Goal: Transaction & Acquisition: Purchase product/service

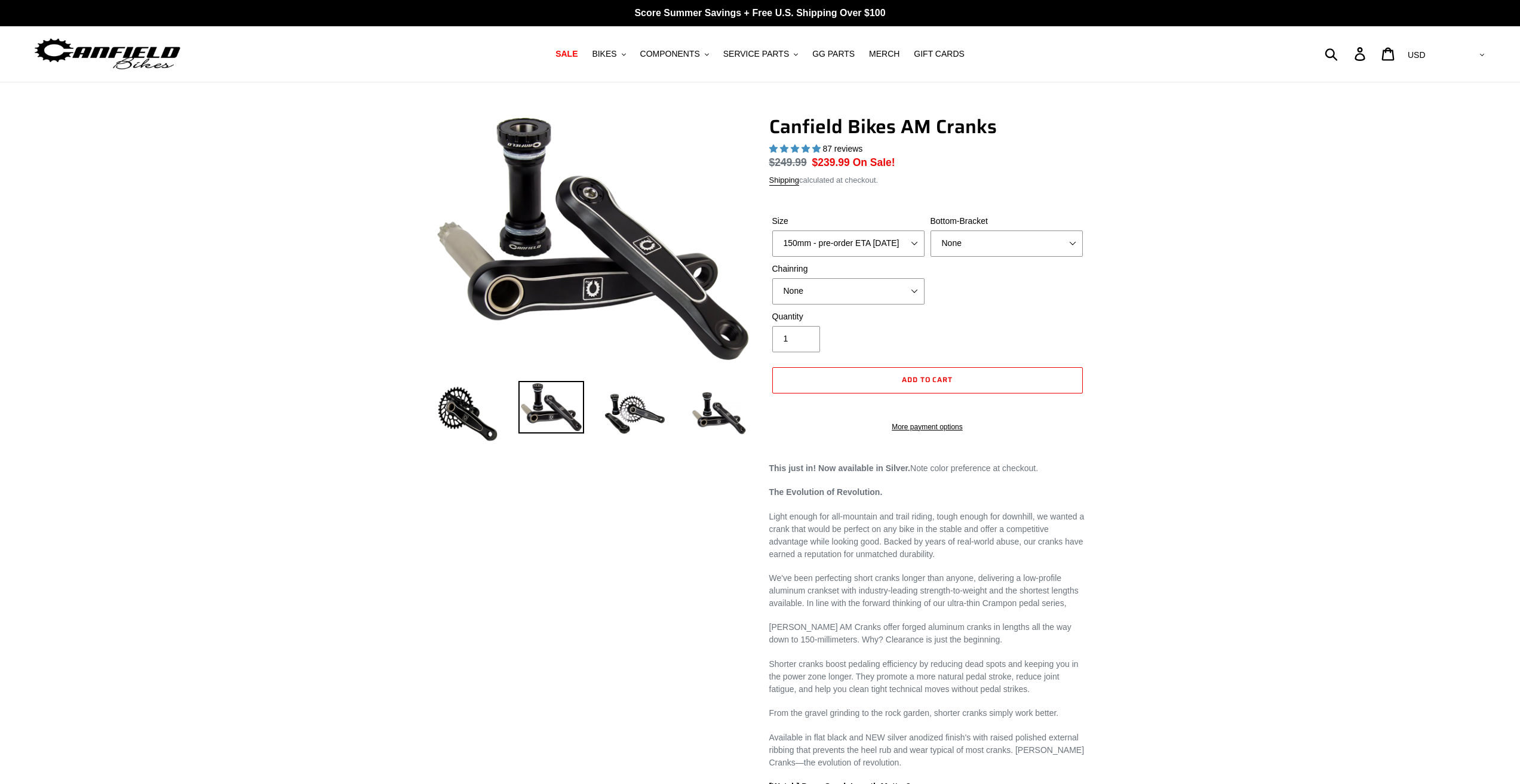
select select "highest-rating"
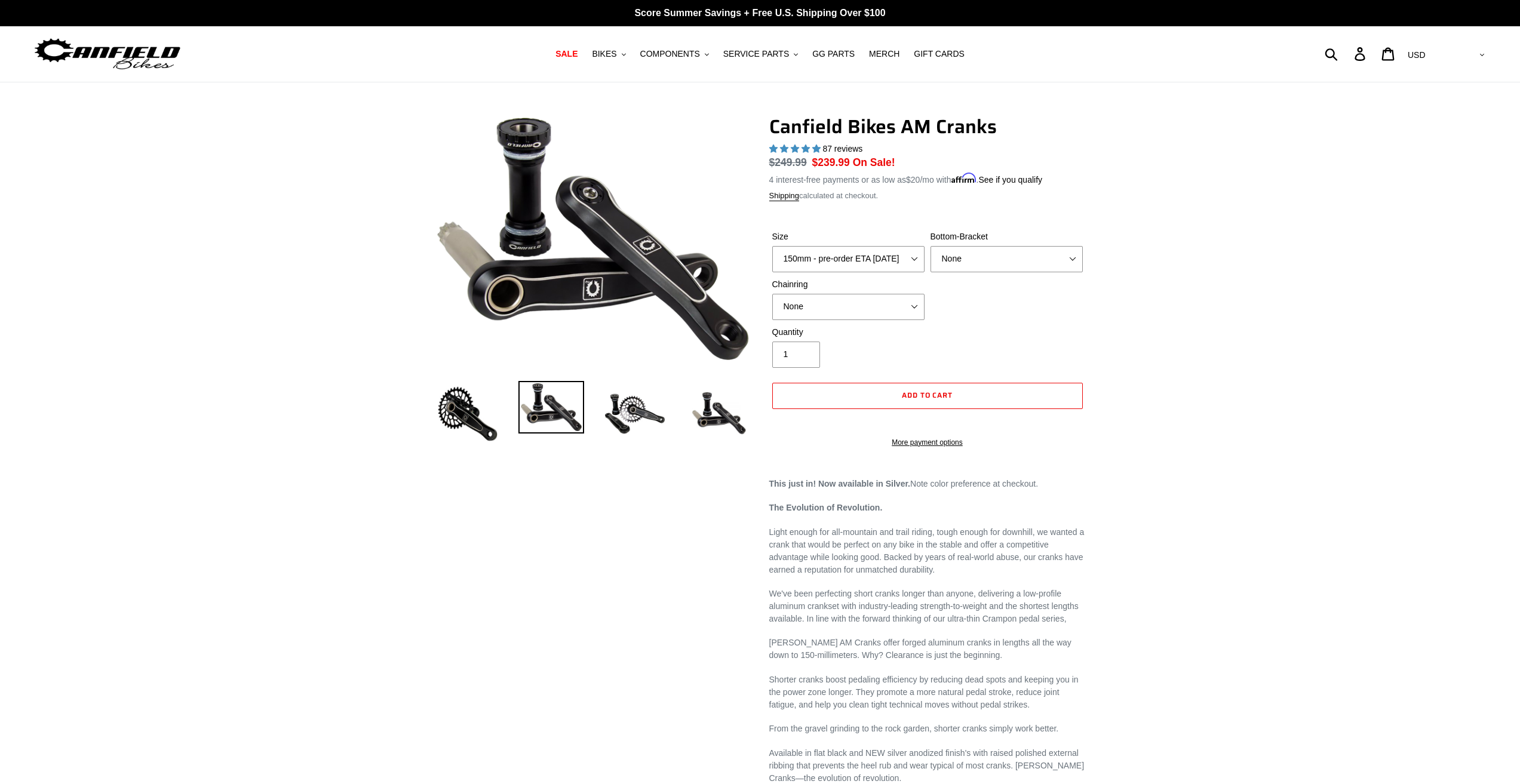
click at [323, 604] on div "Previous slide" at bounding box center [760, 637] width 1520 height 1044
click at [120, 398] on div "Previous slide" at bounding box center [760, 637] width 1520 height 1044
click at [120, 397] on div "Previous slide" at bounding box center [760, 637] width 1520 height 1044
click at [974, 264] on select "None BSA Threaded 68/73mm Press Fit PF92" at bounding box center [1007, 258] width 152 height 26
select select "BSA Threaded 68/73mm"
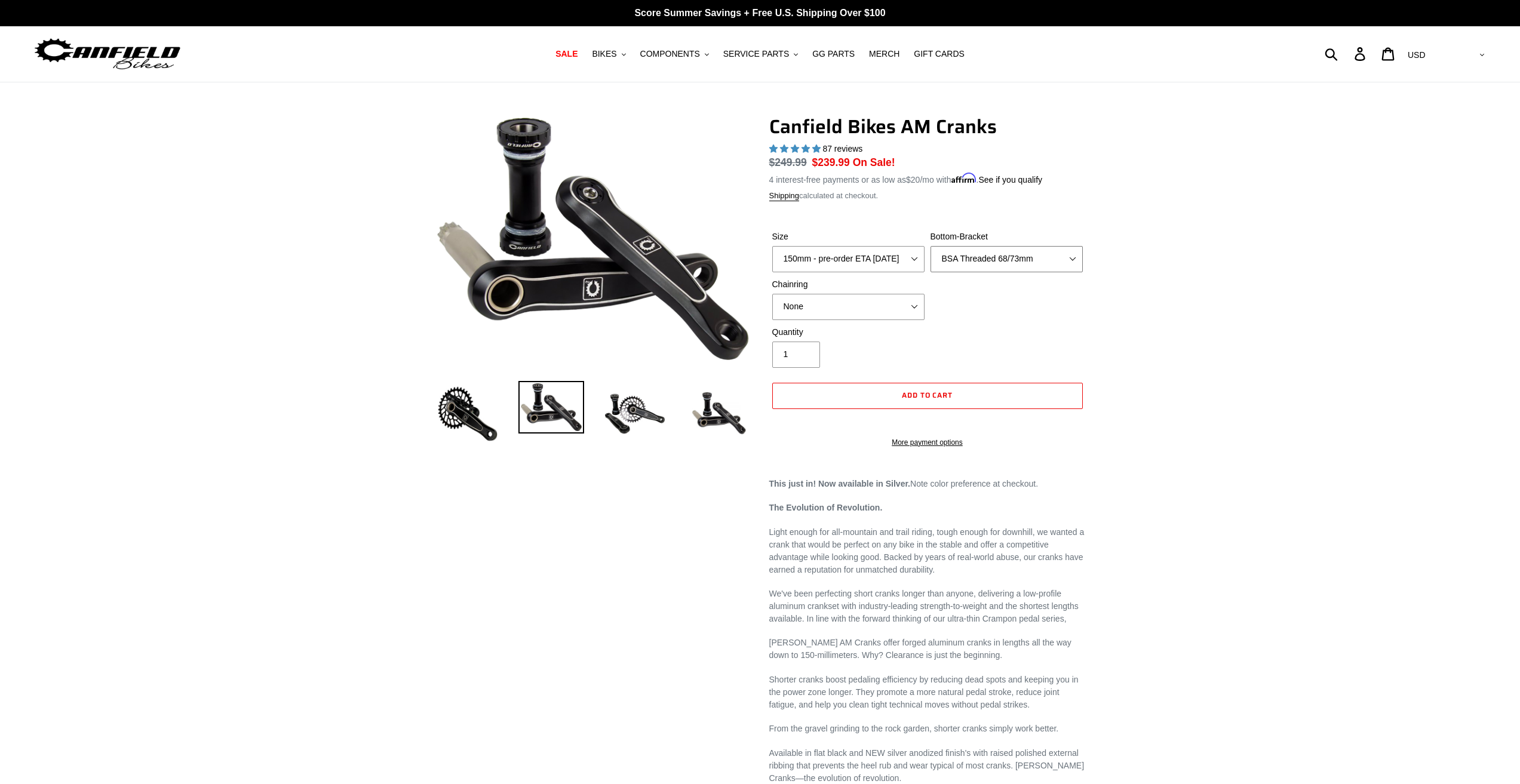
click at [931, 246] on select "None BSA Threaded 68/73mm Press Fit PF92" at bounding box center [1007, 258] width 152 height 26
click at [865, 309] on select "None 30t Round (Boost 148) 30t Oval (Boost 148) 32t Round (Boost 148) 32t Oval …" at bounding box center [849, 306] width 152 height 26
select select "30t Round (Boost 148)"
click at [772, 293] on select "None 30t Round (Boost 148) 30t Oval (Boost 148) 32t Round (Boost 148) 32t Oval …" at bounding box center [849, 306] width 152 height 26
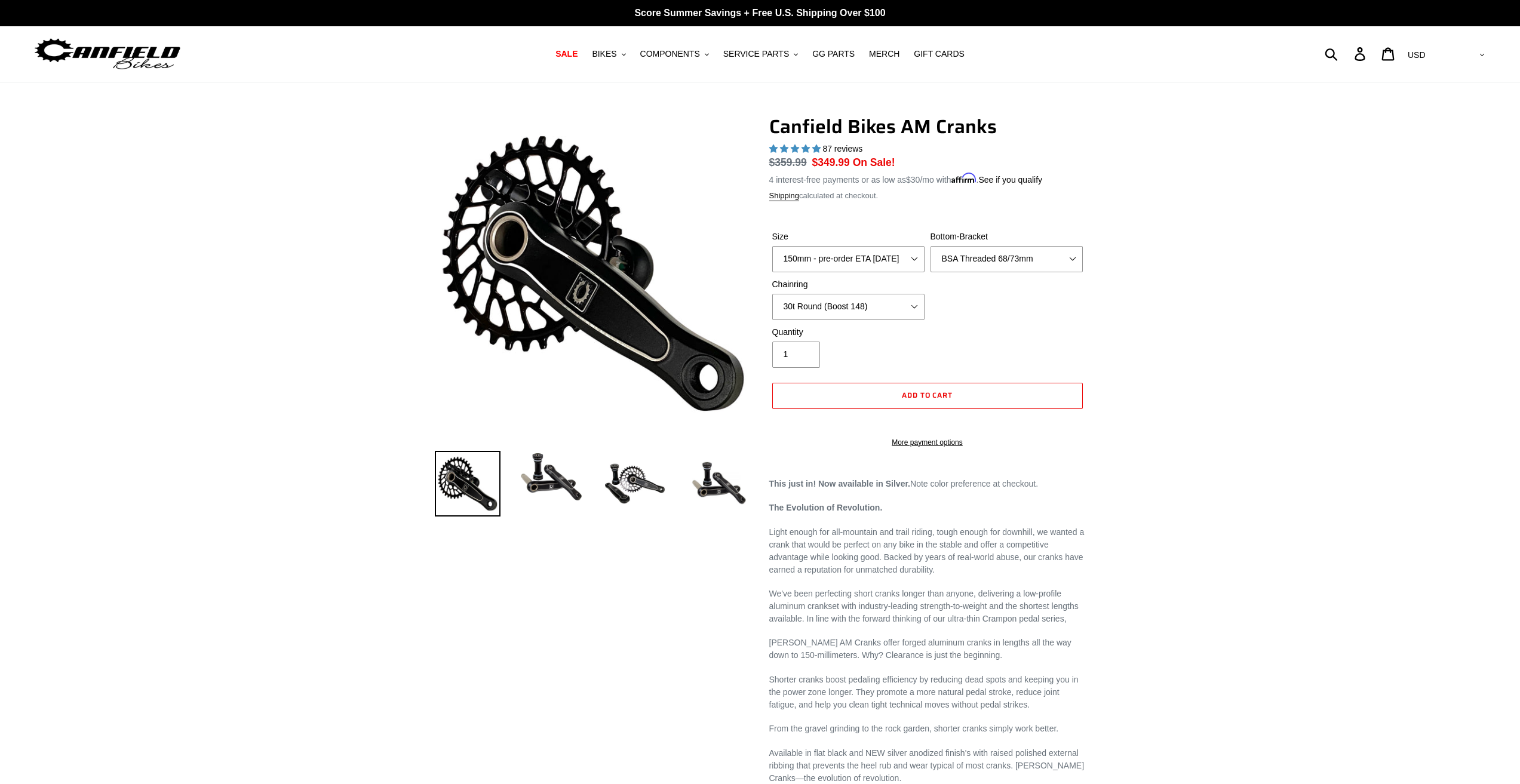
drag, startPoint x: 169, startPoint y: 299, endPoint x: 182, endPoint y: 239, distance: 61.4
click at [169, 298] on div "Previous slide" at bounding box center [760, 637] width 1520 height 1044
